Goal: Task Accomplishment & Management: Manage account settings

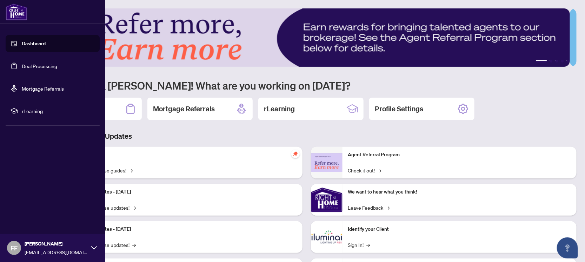
click at [22, 67] on link "Deal Processing" at bounding box center [39, 66] width 35 height 6
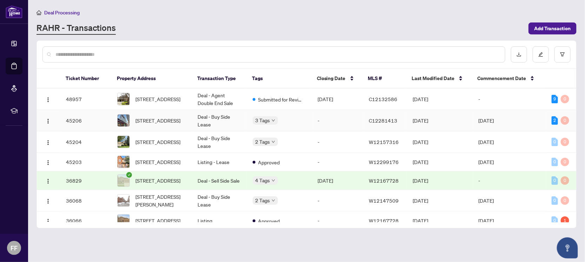
click at [540, 119] on td "[DATE]" at bounding box center [509, 120] width 73 height 21
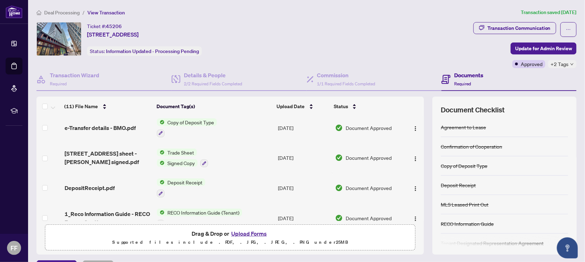
scroll to position [44, 0]
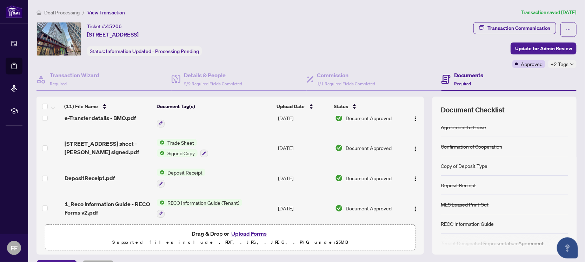
click at [562, 64] on span "+2 Tags" at bounding box center [560, 64] width 18 height 8
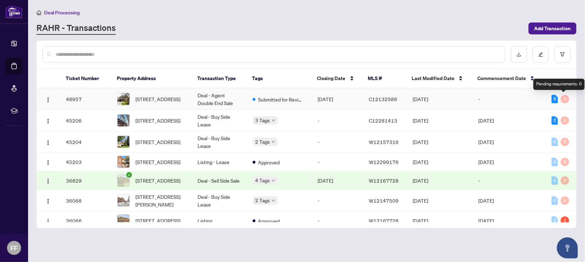
click at [565, 99] on div "0" at bounding box center [565, 99] width 8 height 8
click at [525, 99] on td "-" at bounding box center [509, 98] width 73 height 21
click at [520, 207] on td "[DATE]" at bounding box center [509, 200] width 73 height 21
